Goal: Transaction & Acquisition: Book appointment/travel/reservation

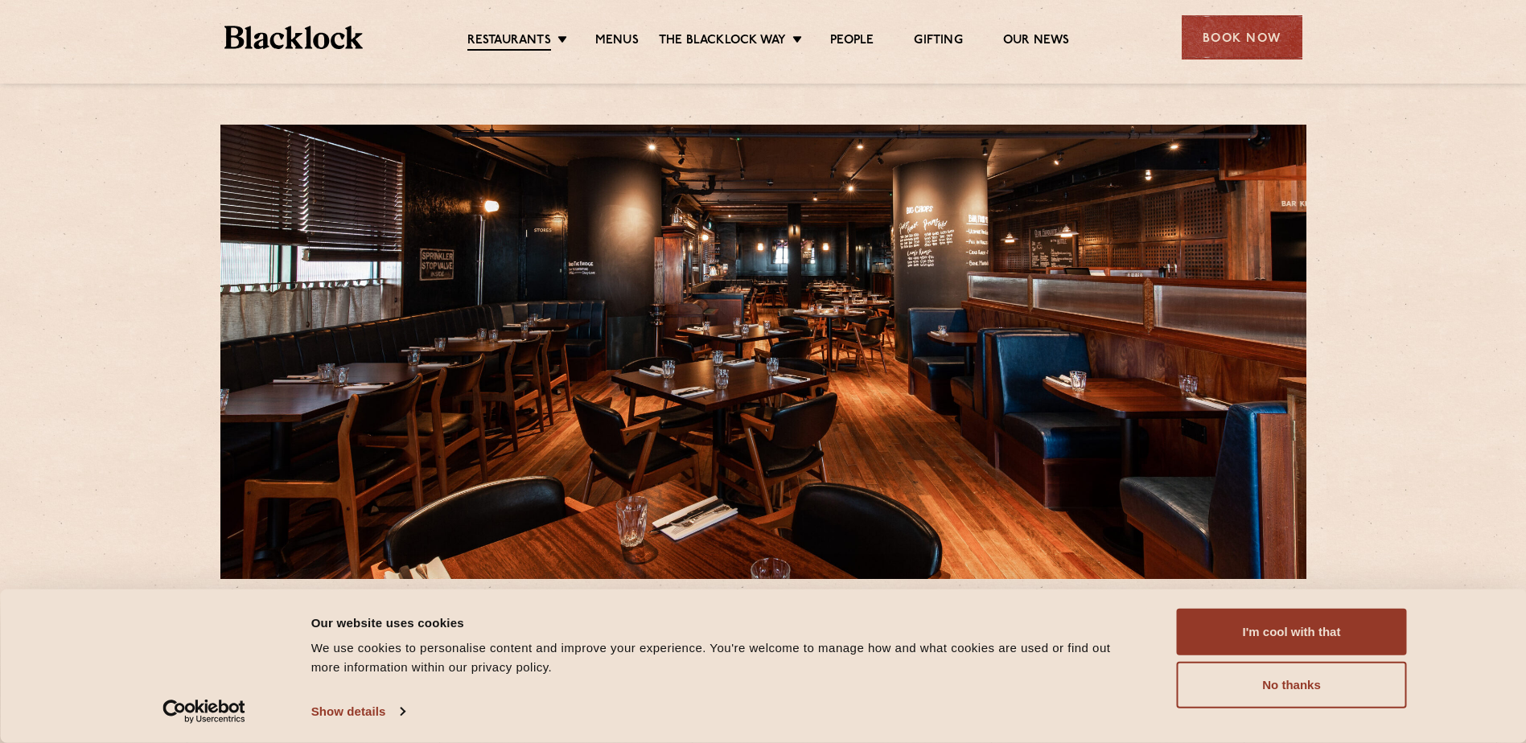
click at [1225, 43] on div "Book Now" at bounding box center [1242, 37] width 121 height 44
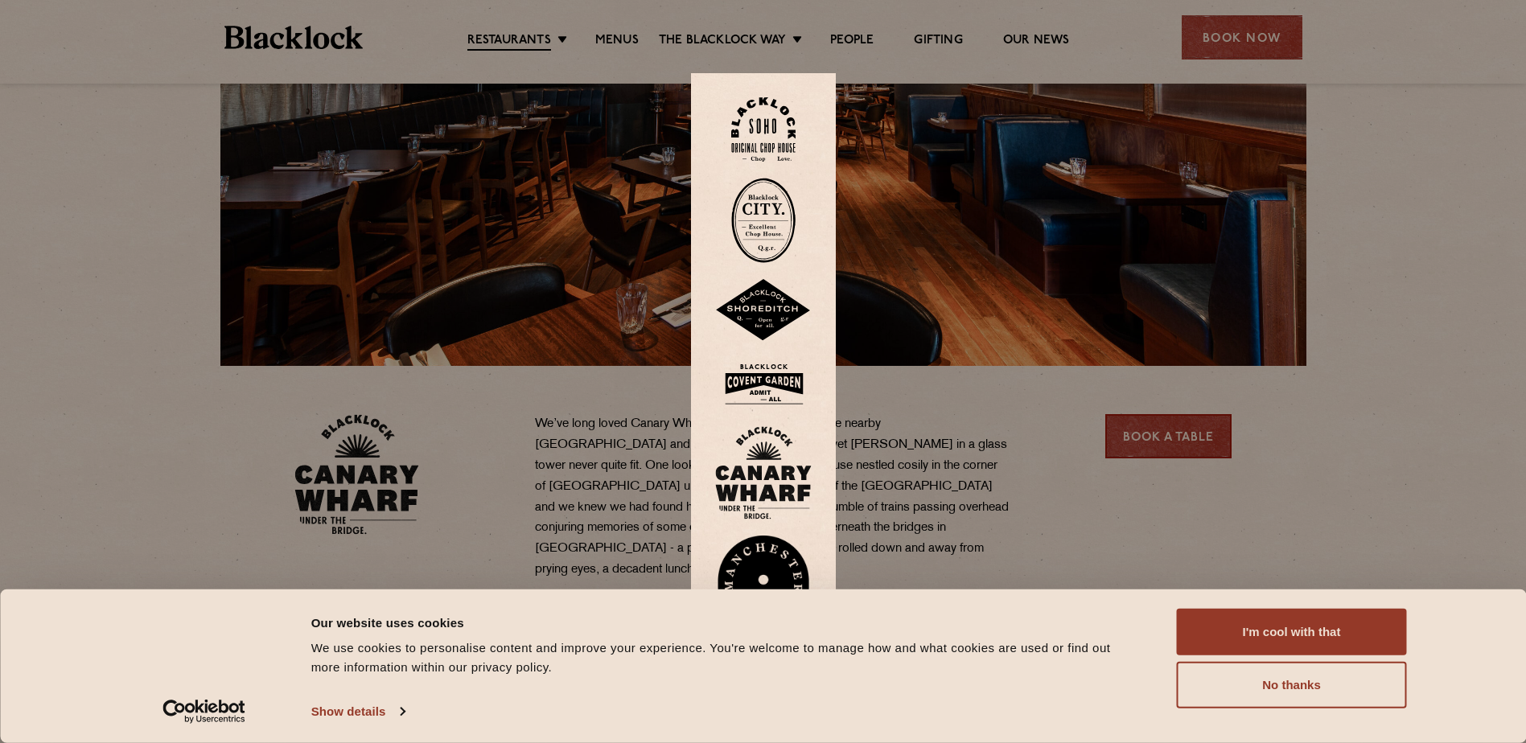
scroll to position [241, 0]
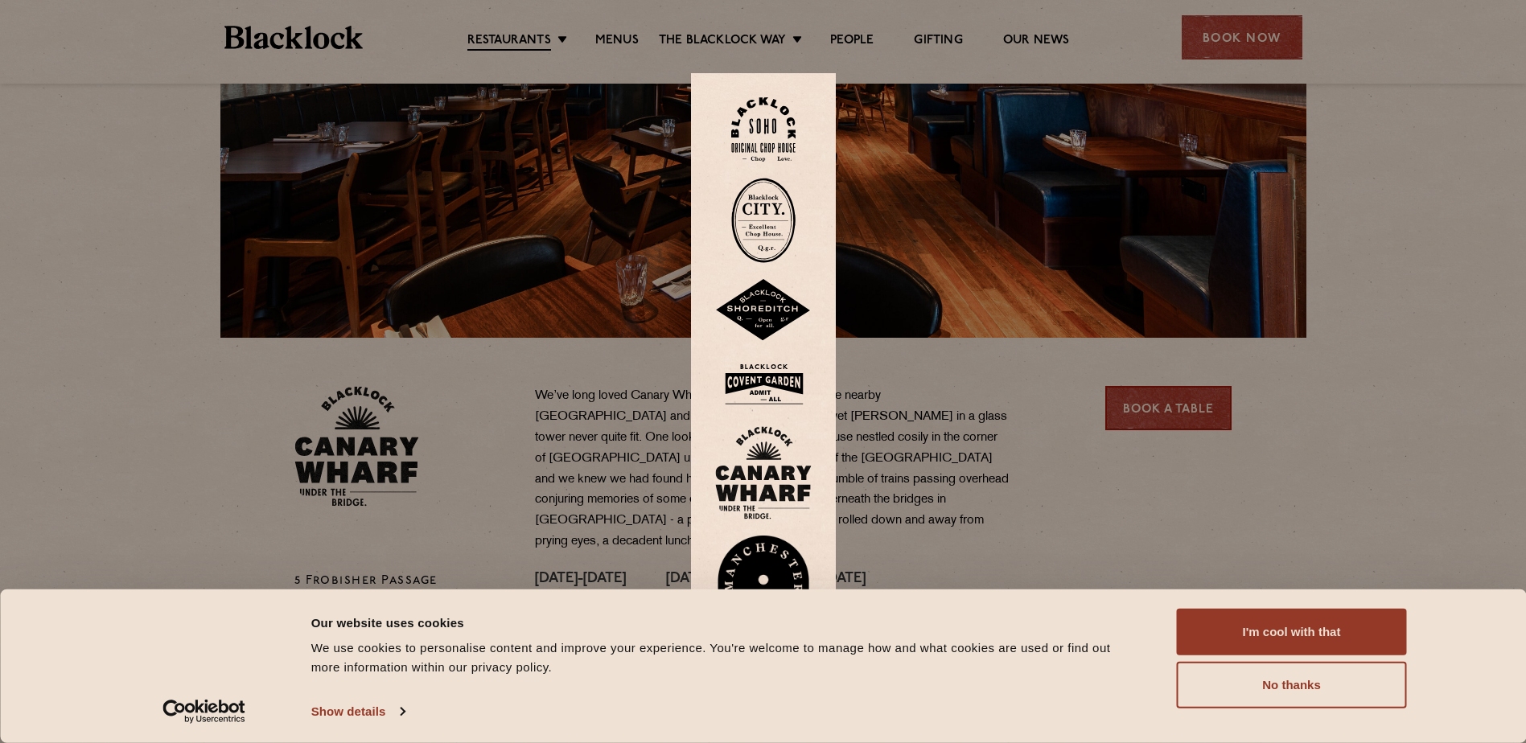
click at [1272, 630] on button "I'm cool with that" at bounding box center [1292, 632] width 230 height 47
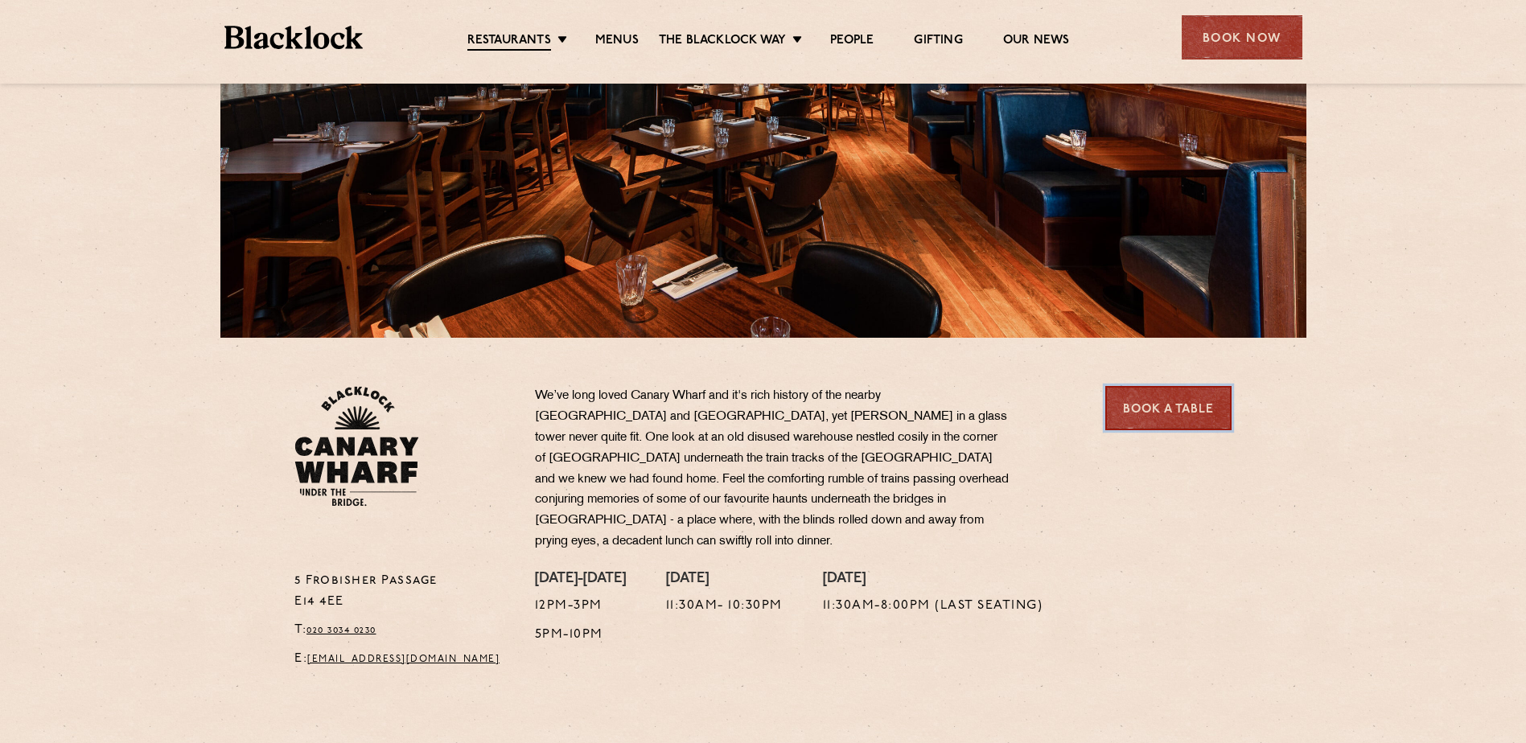
click at [1174, 416] on link "Book a Table" at bounding box center [1168, 408] width 126 height 44
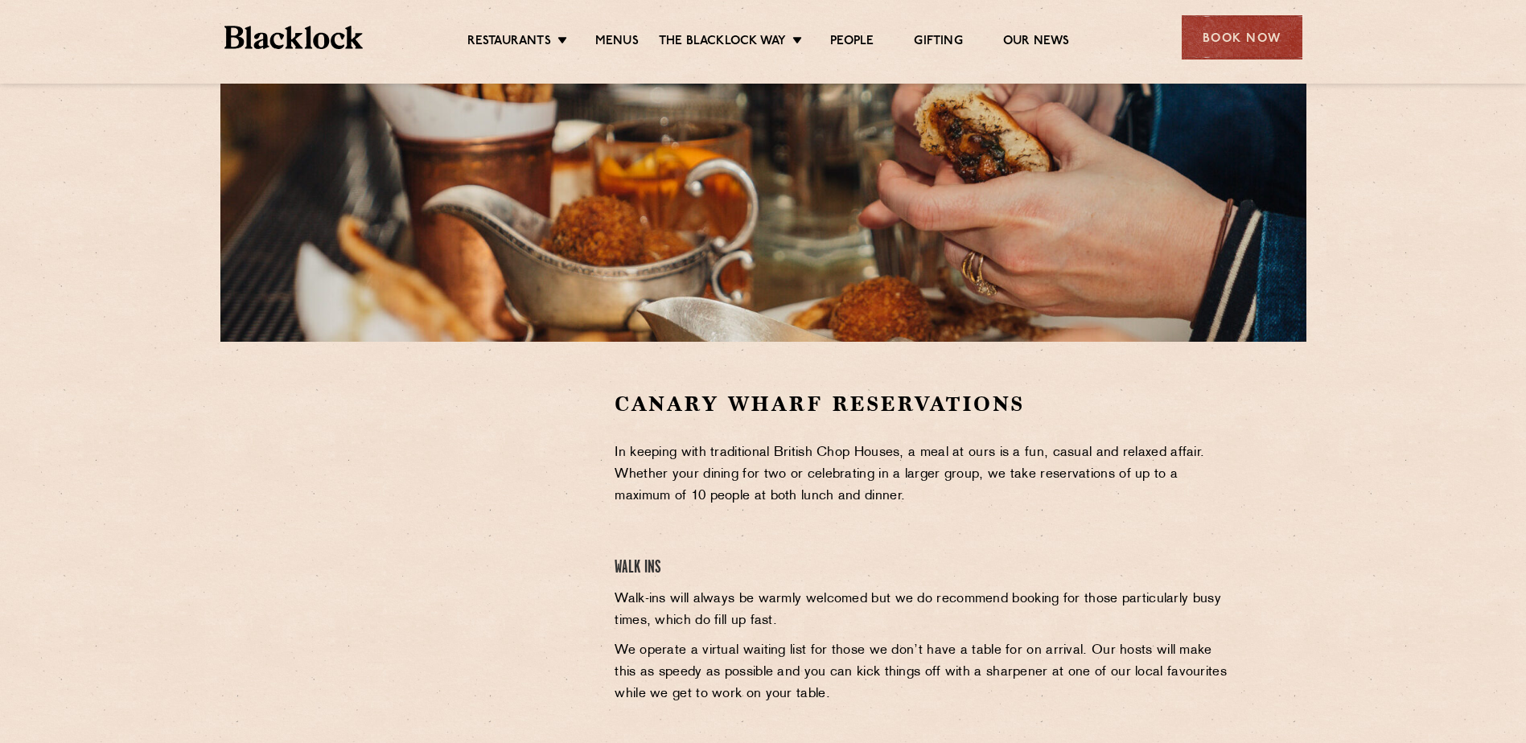
scroll to position [483, 0]
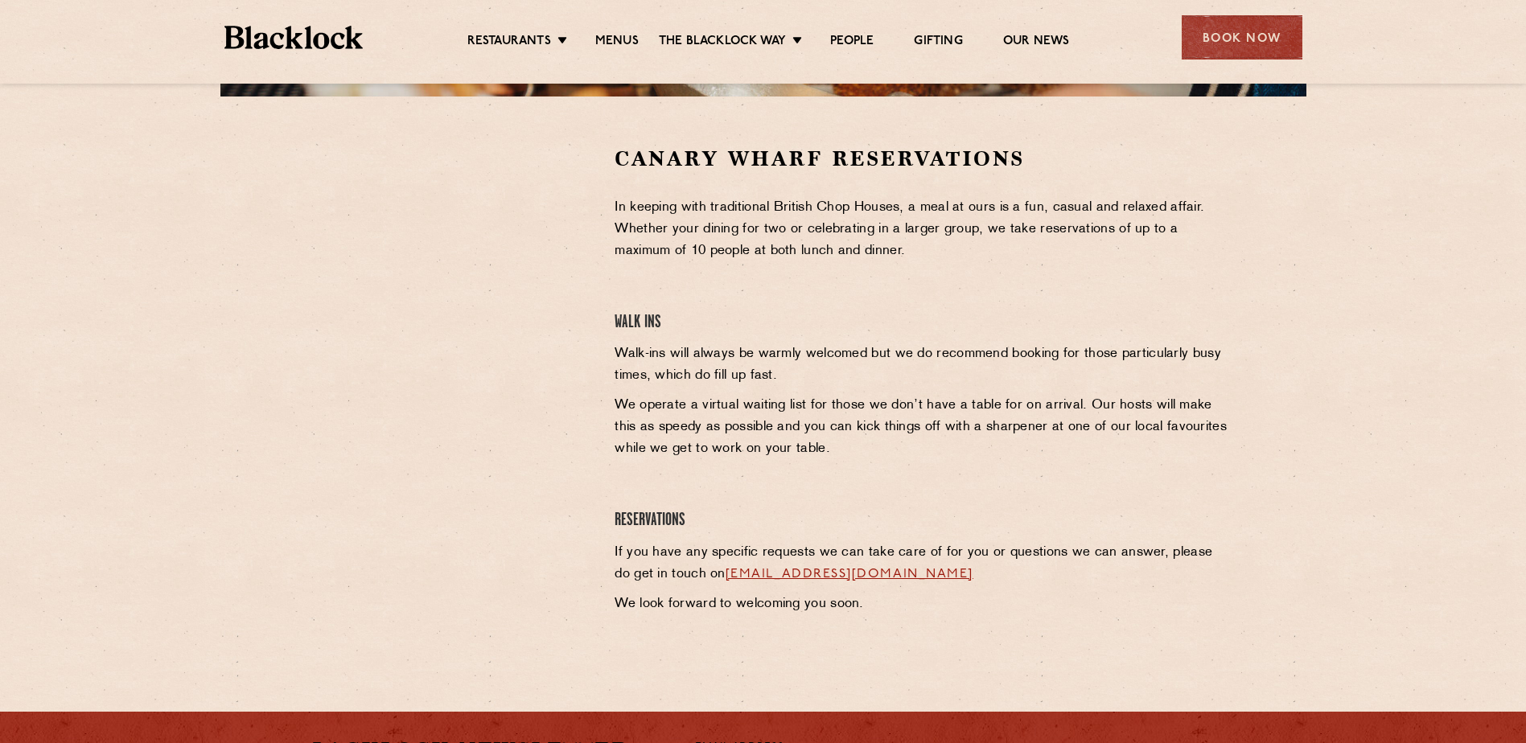
click at [1350, 361] on section "Canary Wharf Reservations In keeping with traditional British Chop Houses, a me…" at bounding box center [763, 384] width 1526 height 575
